Goal: Information Seeking & Learning: Learn about a topic

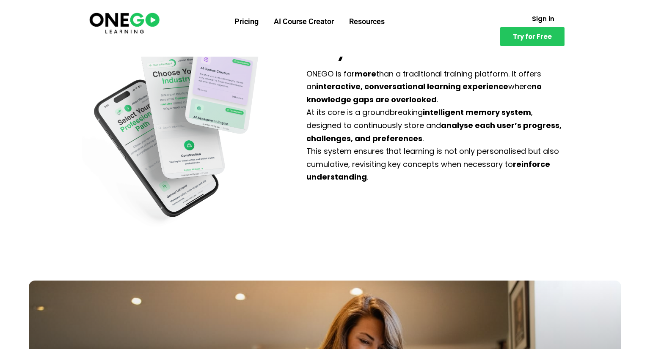
scroll to position [1462, 0]
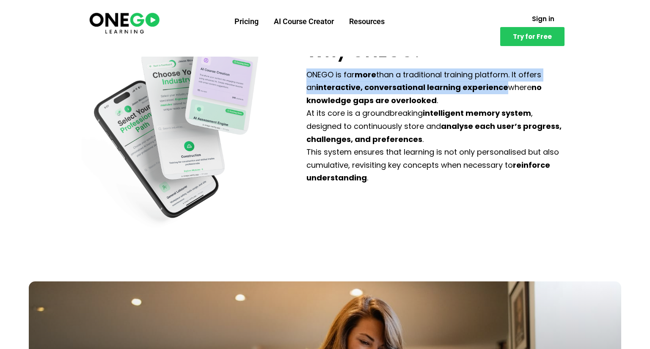
drag, startPoint x: 304, startPoint y: 63, endPoint x: 492, endPoint y: 74, distance: 188.6
click at [492, 74] on div "What makes us different. Why ONEGO? ONEGO is far more than a traditional traini…" at bounding box center [437, 106] width 270 height 258
copy p "ONEGO is far more than a traditional training platform. It offers an interactiv…"
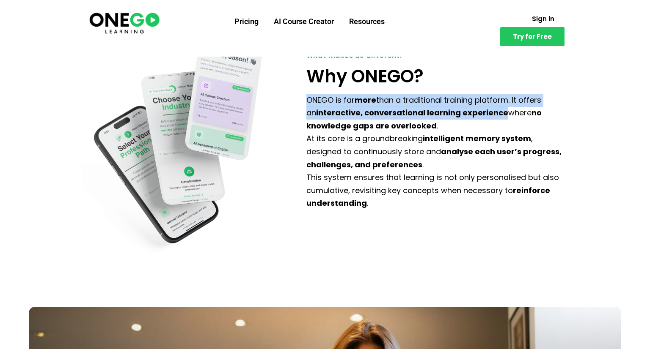
scroll to position [1432, 0]
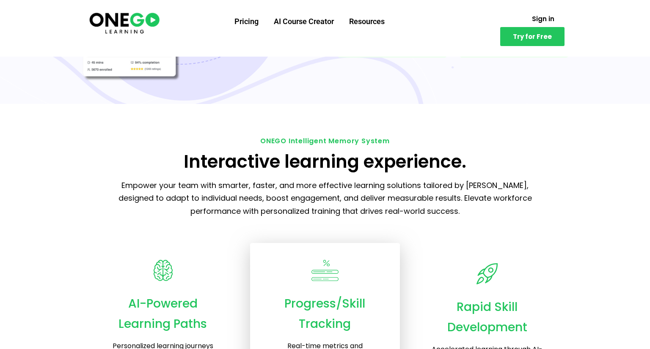
scroll to position [989, 0]
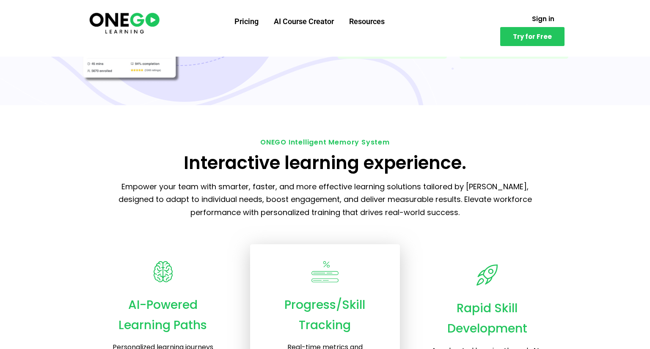
click at [277, 139] on h5 "ONEGO Intelligent Memory System" at bounding box center [325, 142] width 474 height 7
click at [274, 139] on h5 "ONEGO Intelligent Memory System" at bounding box center [325, 142] width 474 height 7
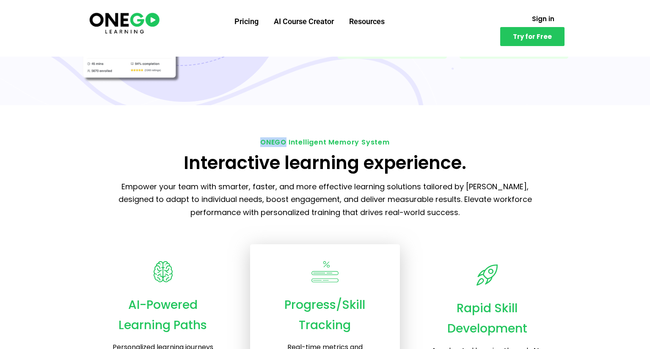
click at [274, 139] on h5 "ONEGO Intelligent Memory System" at bounding box center [325, 142] width 474 height 7
copy h5 "ONEGO"
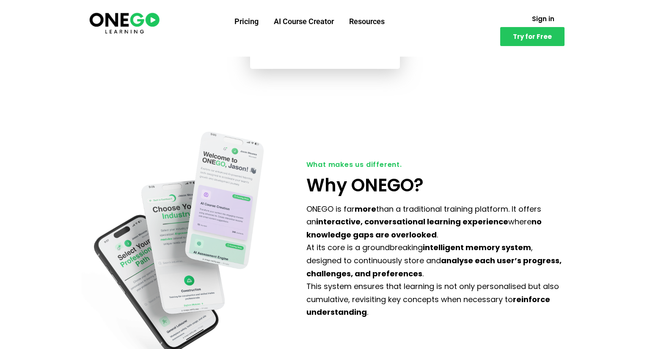
scroll to position [2115, 0]
